Goal: Task Accomplishment & Management: Complete application form

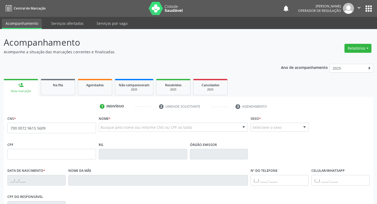
type input "700 0072 9615 5609"
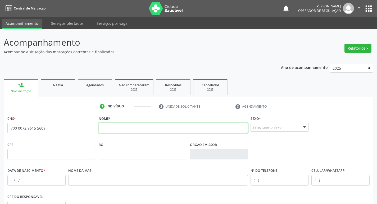
click at [107, 129] on input "text" at bounding box center [173, 128] width 149 height 11
type input "FÁBIO DIAS DE ARAÚJO"
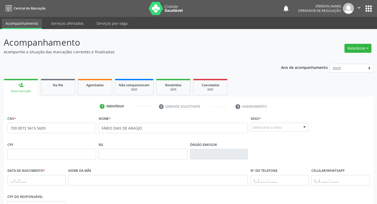
click at [270, 131] on div "Selecione o sexo" at bounding box center [279, 127] width 58 height 9
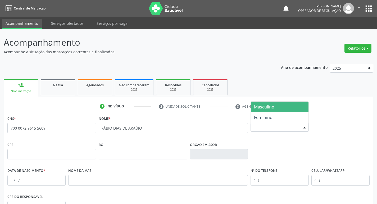
click at [263, 107] on span "Masculino" at bounding box center [264, 107] width 20 height 6
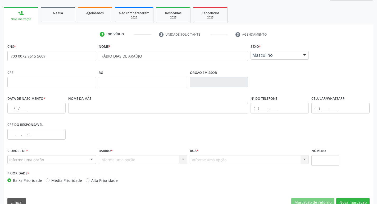
scroll to position [79, 0]
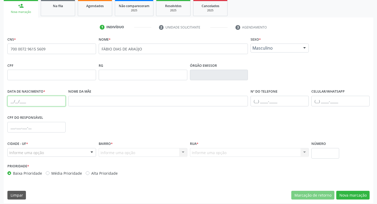
click at [38, 103] on input "text" at bounding box center [36, 101] width 58 height 11
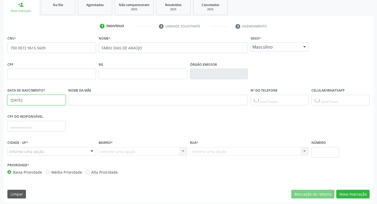
scroll to position [82, 0]
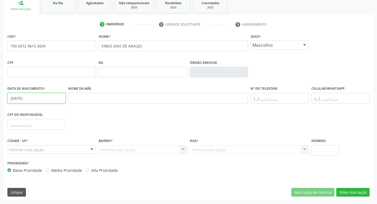
type input "[DATE]"
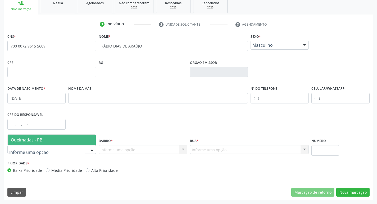
click at [39, 143] on span "Queimadas - PB" at bounding box center [26, 140] width 31 height 6
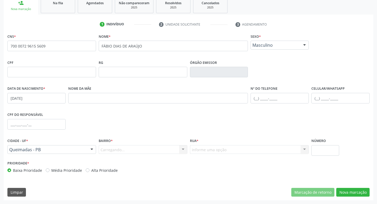
click at [111, 149] on div "Carregando... Nenhum resultado encontrado para: " " Nenhuma opção encontrada. D…" at bounding box center [143, 149] width 89 height 9
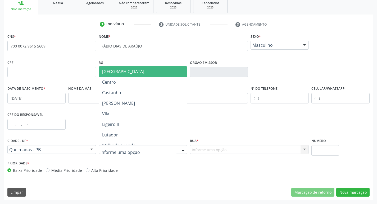
click at [111, 146] on div at bounding box center [143, 149] width 89 height 9
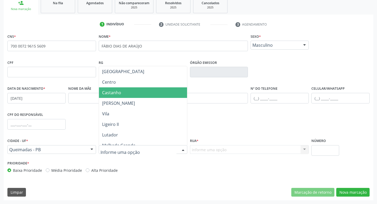
click at [115, 92] on span "Castanho" at bounding box center [111, 93] width 19 height 6
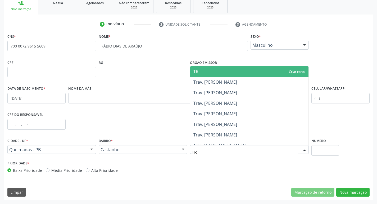
type input "TRA"
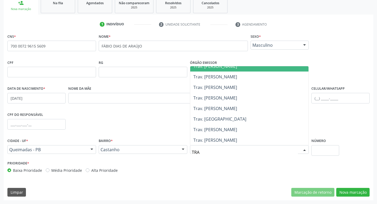
scroll to position [53, 0]
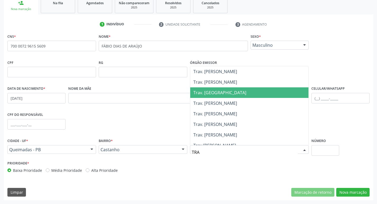
click at [225, 95] on span "Trav. [GEOGRAPHIC_DATA]" at bounding box center [249, 93] width 118 height 11
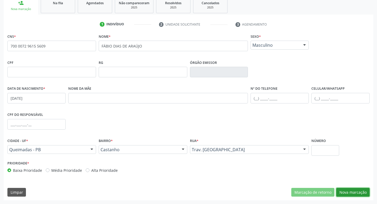
click at [354, 195] on button "Nova marcação" at bounding box center [352, 192] width 33 height 9
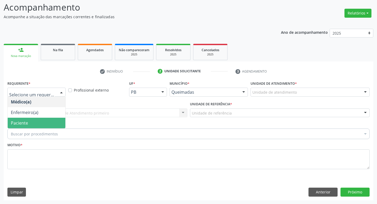
click at [41, 126] on span "Paciente" at bounding box center [37, 123] width 58 height 11
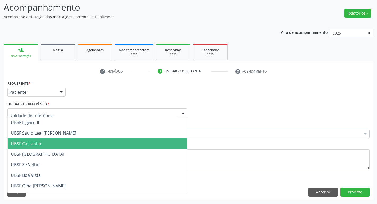
click at [44, 141] on span "UBSF Castanho" at bounding box center [97, 144] width 179 height 11
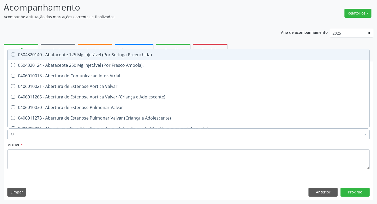
type input "ORTOPEDISTA"
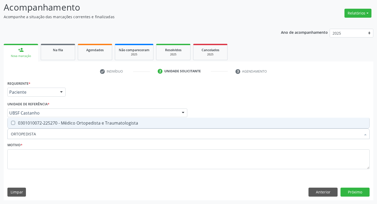
click at [55, 127] on span "0301010072-225270 - Médico Ortopedista e Traumatologista" at bounding box center [188, 123] width 361 height 11
checkbox Traumatologista "true"
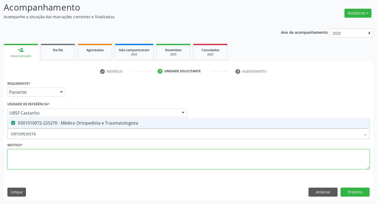
click at [68, 166] on textarea at bounding box center [188, 160] width 362 height 20
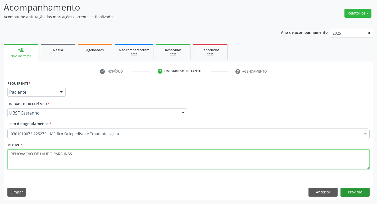
type textarea "RENOVAÇÃO DE LAUDO PARA INSS"
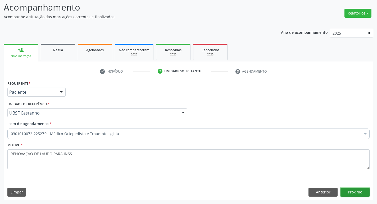
click at [352, 196] on button "Próximo" at bounding box center [354, 192] width 29 height 9
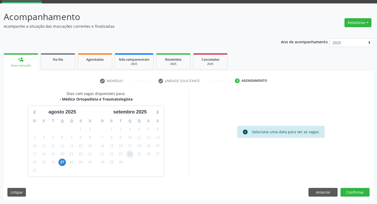
click at [127, 153] on span "24" at bounding box center [129, 154] width 7 height 7
click at [357, 193] on button "Confirmar" at bounding box center [354, 192] width 29 height 9
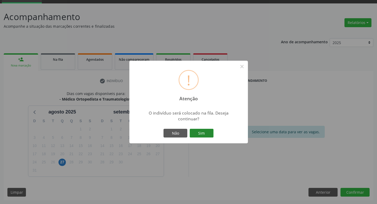
click at [198, 137] on button "Sim" at bounding box center [202, 133] width 24 height 9
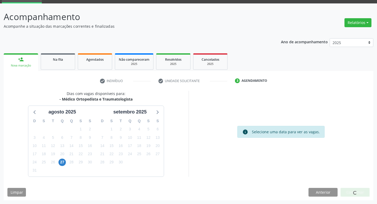
scroll to position [0, 0]
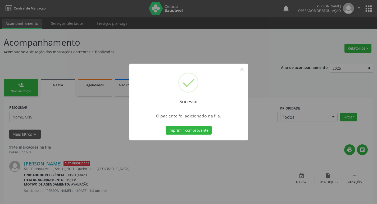
click at [316, 100] on div "Sucesso × O paciente foi adicionado na fila. Imprimir comprovante Cancel" at bounding box center [188, 102] width 377 height 204
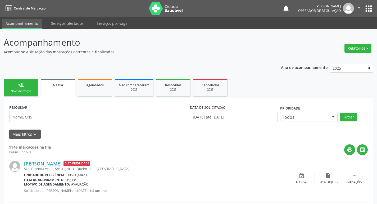
click at [362, 9] on button "" at bounding box center [359, 8] width 10 height 11
click at [371, 13] on button "apps" at bounding box center [368, 8] width 9 height 9
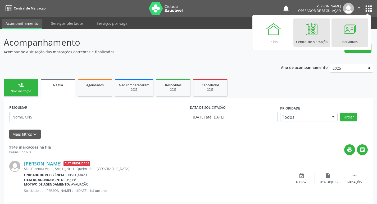
click at [362, 34] on link "Indivíduos" at bounding box center [349, 33] width 37 height 28
